Goal: Task Accomplishment & Management: Manage account settings

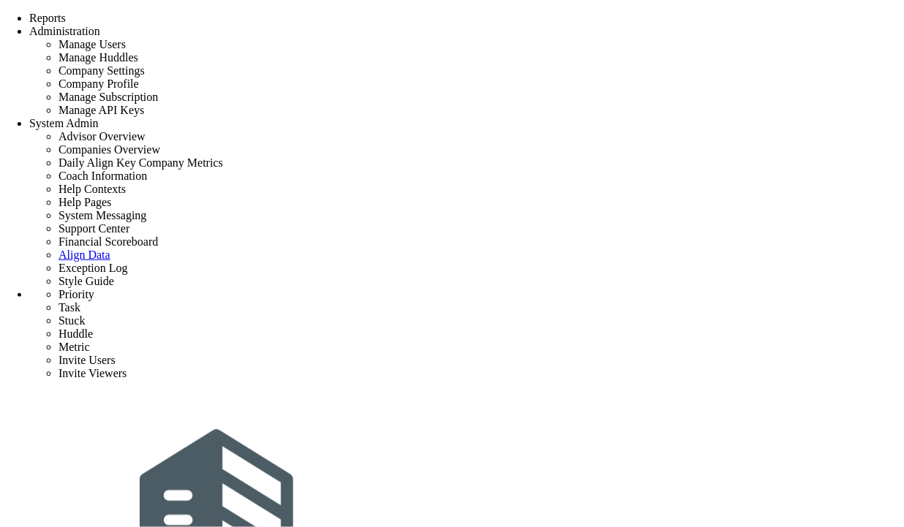
scroll to position [162, 0]
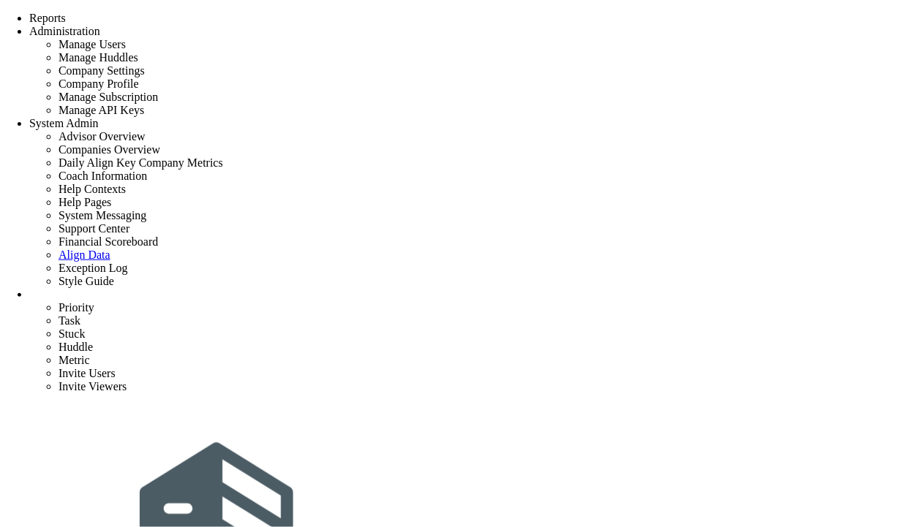
scroll to position [287, 0]
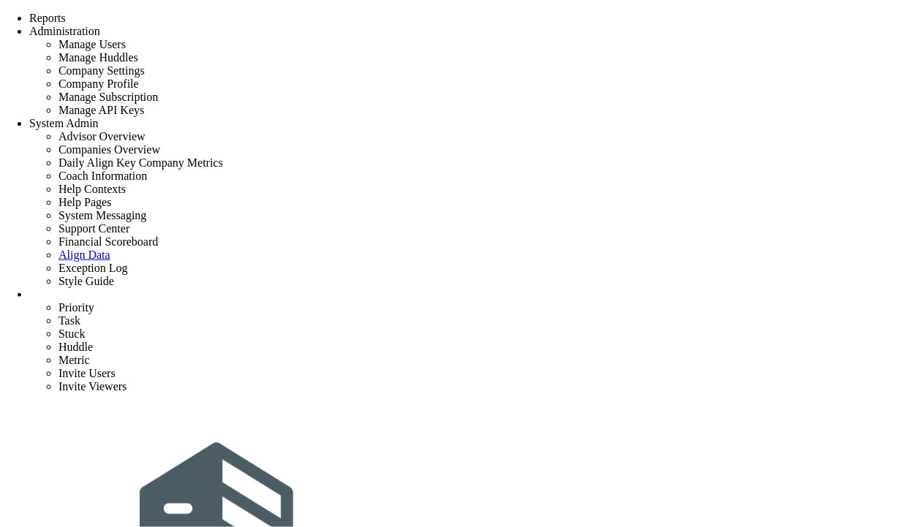
type input "All accepted Value Engineering options to be included in CD Set."
type input "4/3/2026"
type input "[PERSON_NAME]"
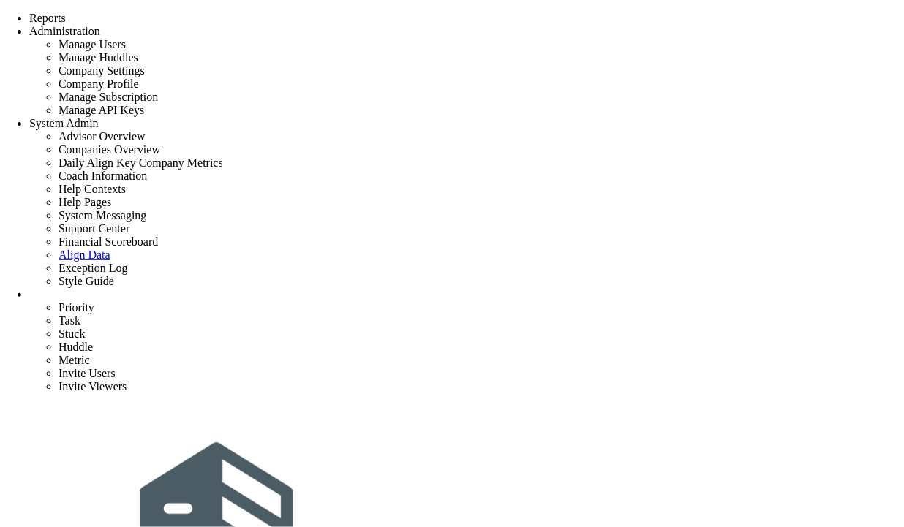
scroll to position [746, 0]
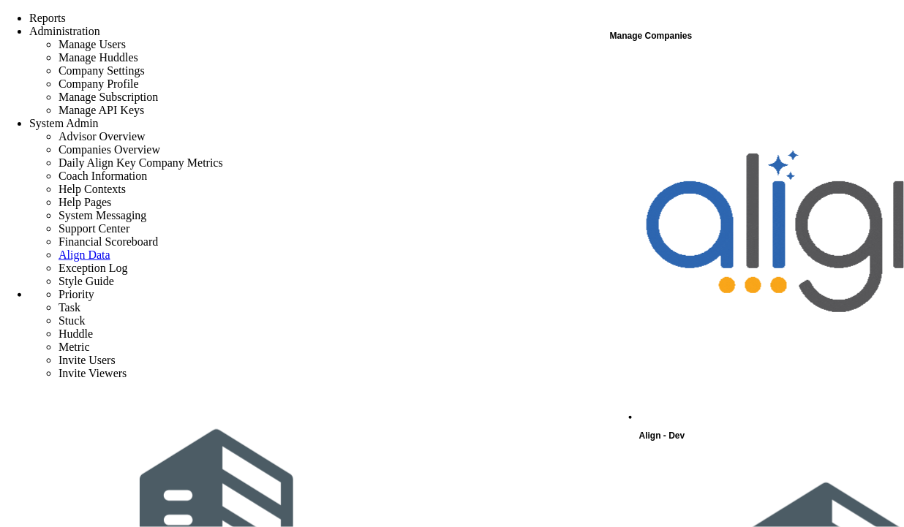
click at [675, 431] on span "Align - Dev" at bounding box center [662, 436] width 46 height 10
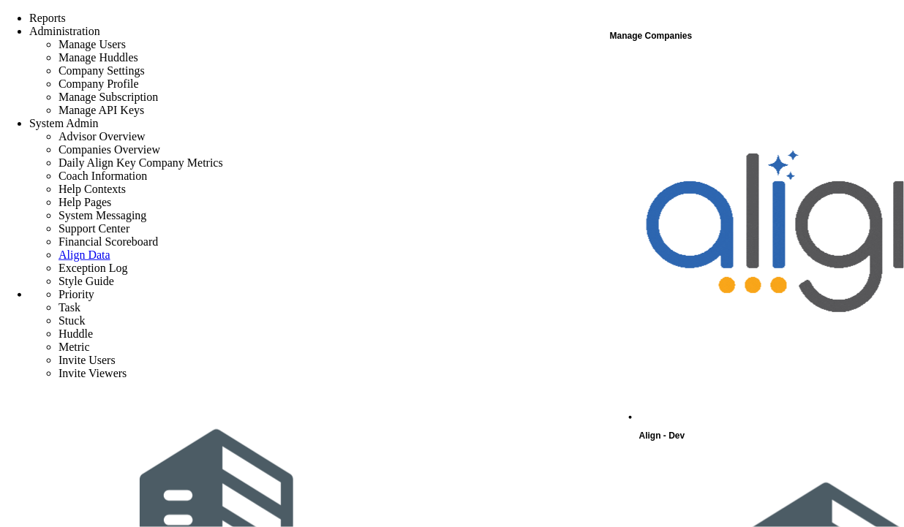
click at [716, 62] on div "Align - Dev" at bounding box center [770, 249] width 263 height 391
